Goal: Participate in discussion

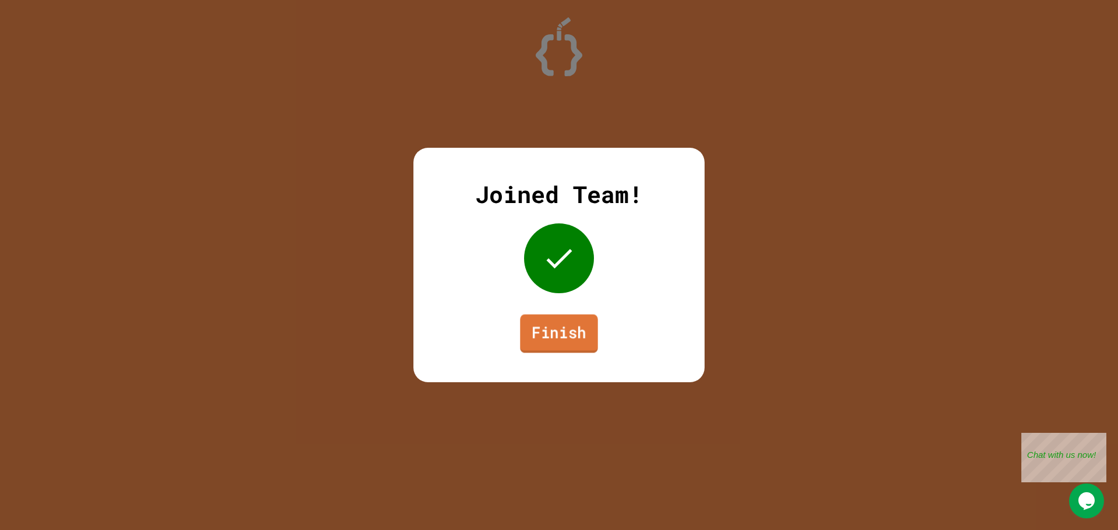
click at [566, 335] on link "Finish" at bounding box center [558, 333] width 77 height 38
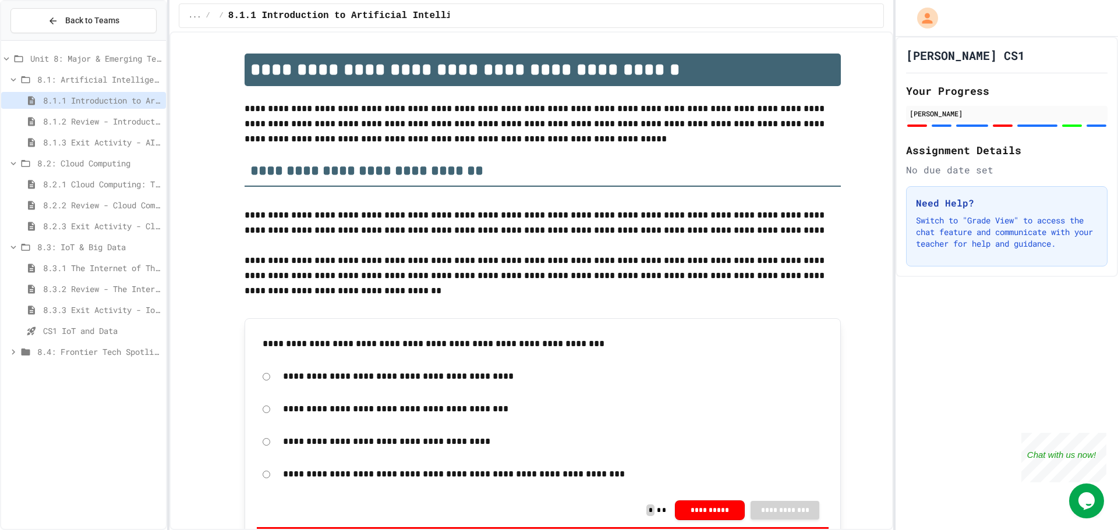
click at [90, 305] on span "8.3.3 Exit Activity - IoT Data Detective Challenge" at bounding box center [102, 310] width 118 height 12
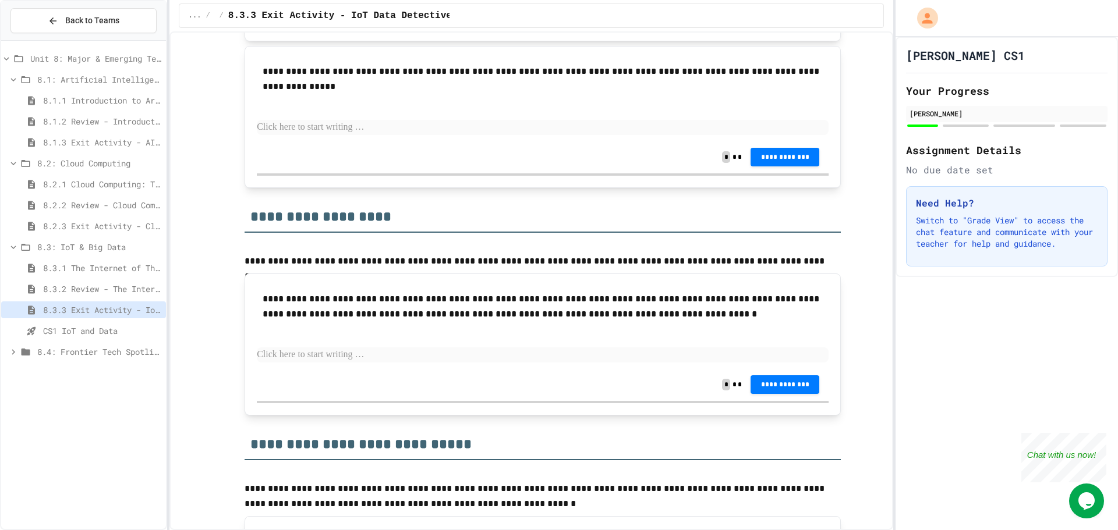
scroll to position [699, 0]
click at [329, 125] on p at bounding box center [543, 126] width 572 height 15
